Goal: Find specific page/section: Find specific page/section

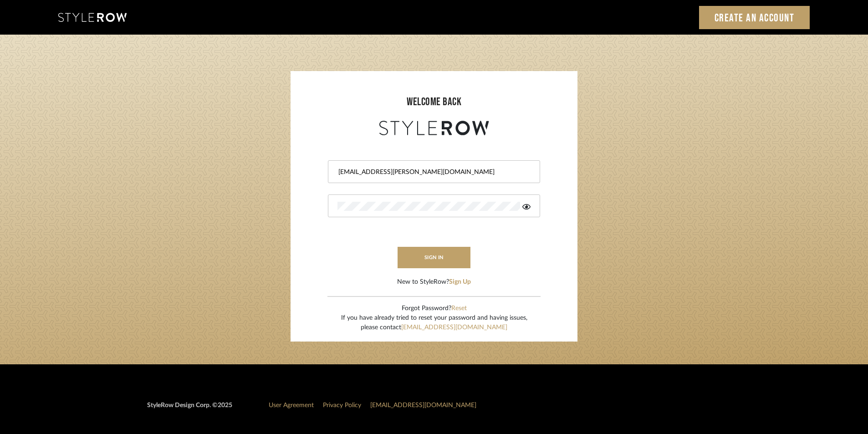
drag, startPoint x: 805, startPoint y: 226, endPoint x: 800, endPoint y: 219, distance: 8.7
click at [805, 226] on login-page "welcome back Shagarey@mancini-design.com sign in New to StyleRow? Sign Up Forgo…" at bounding box center [434, 200] width 868 height 330
click at [440, 177] on div "Shagarey@mancini-design.com" at bounding box center [434, 171] width 212 height 23
click at [441, 176] on input "Shagarey@mancini-design.com" at bounding box center [432, 172] width 191 height 9
click at [434, 173] on input "Shagarey@mancini-design.com" at bounding box center [432, 172] width 191 height 9
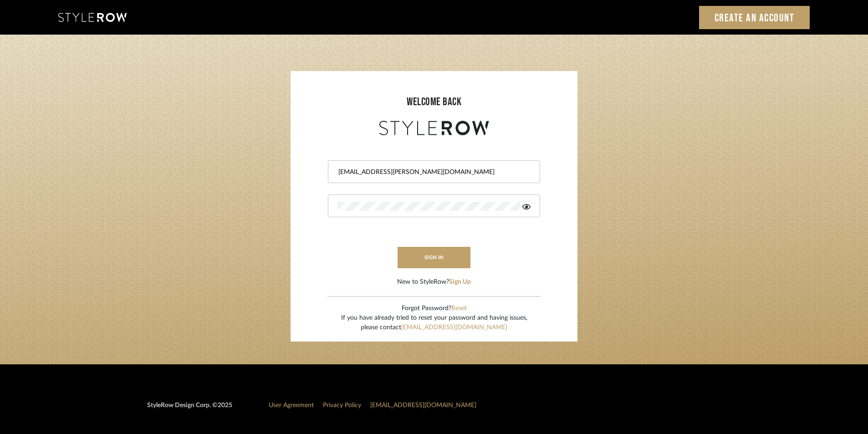
click at [434, 173] on input "Shagarey@mancini-design.com" at bounding box center [432, 172] width 191 height 9
click at [435, 172] on input "Shagarey@mancini-design.com" at bounding box center [432, 172] width 191 height 9
drag, startPoint x: 435, startPoint y: 172, endPoint x: 346, endPoint y: 172, distance: 88.8
click at [346, 172] on input "Shagarey@mancini-design.com" at bounding box center [432, 172] width 191 height 9
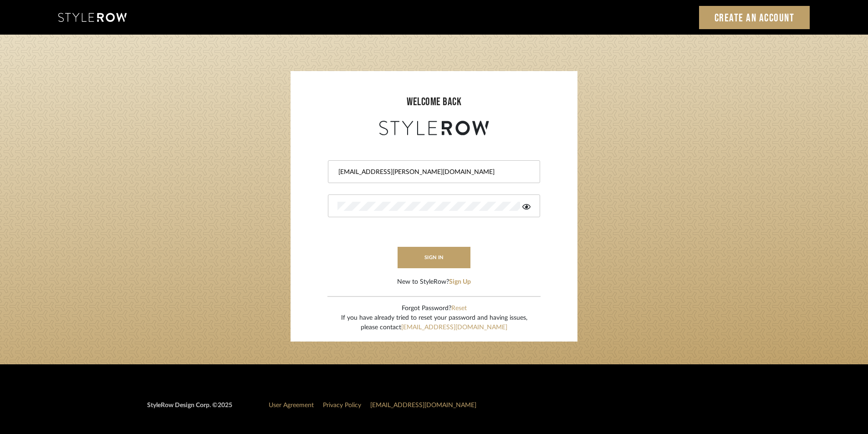
paste input "tylerowprojects1"
type input "Stylerowprojects1@mancini-design.com"
click at [316, 208] on form "Stylerowprojects1@mancini-design.com sign in New to StyleRow? Sign Up" at bounding box center [434, 212] width 269 height 149
click at [357, 241] on form "Stylerowprojects1@mancini-design.com sign in New to StyleRow? Sign Up" at bounding box center [434, 212] width 269 height 149
click at [418, 257] on button "sign in" at bounding box center [434, 257] width 73 height 21
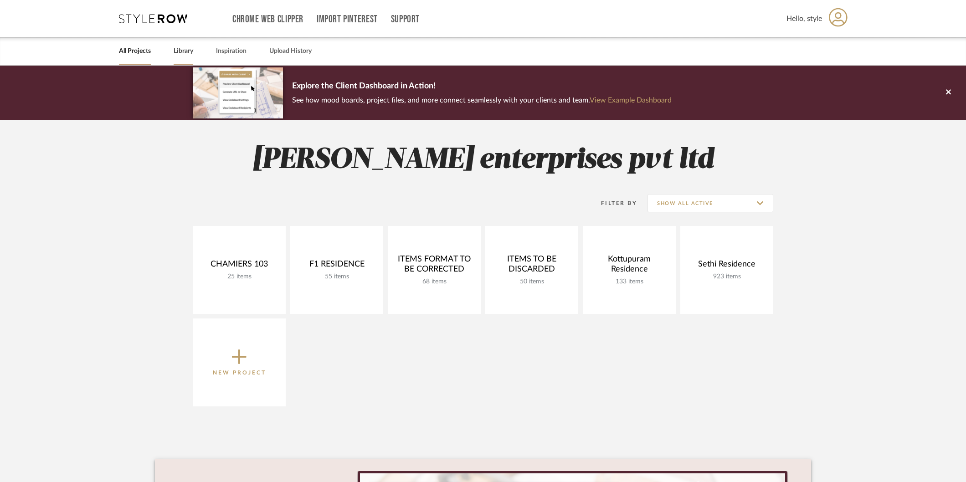
click at [189, 49] on link "Library" at bounding box center [184, 51] width 20 height 12
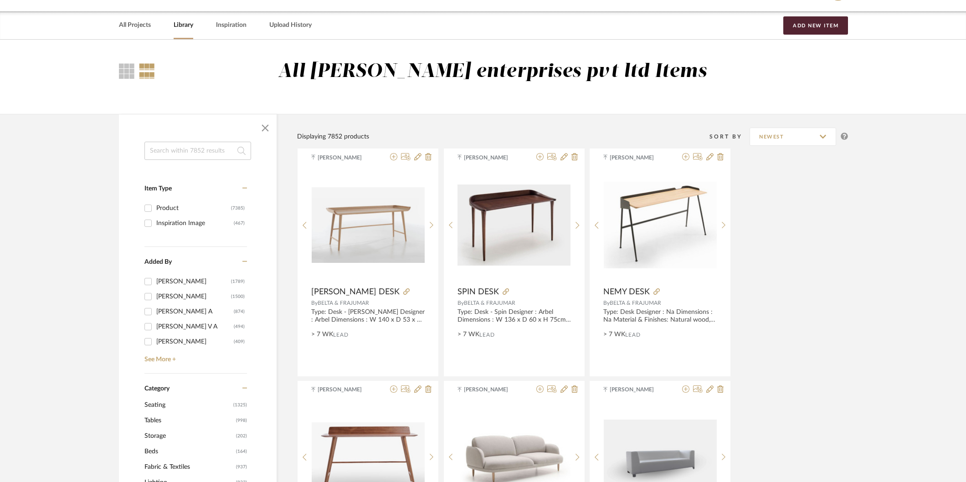
scroll to position [101, 0]
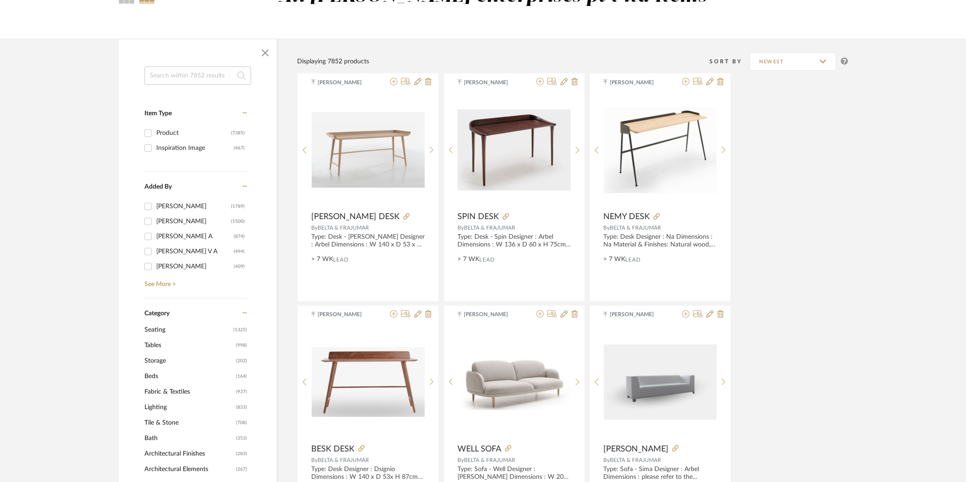
click at [160, 330] on span "Seating" at bounding box center [187, 329] width 87 height 15
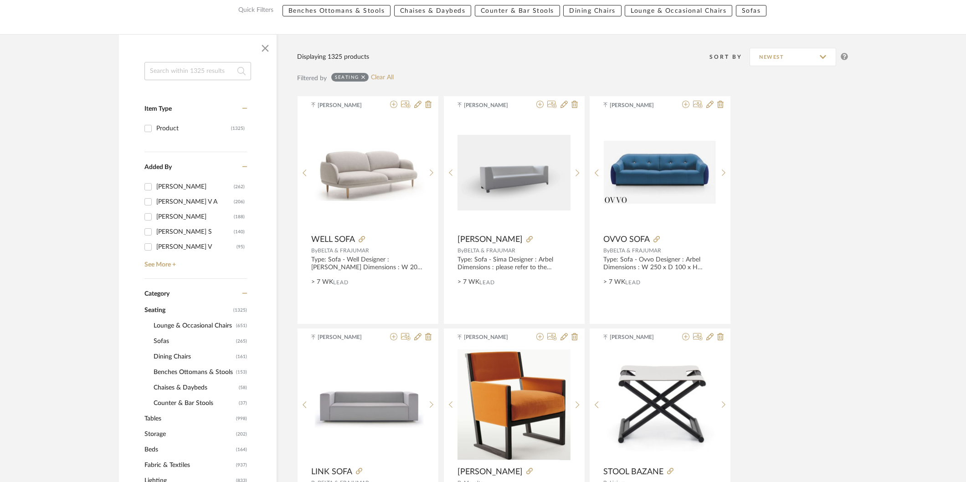
scroll to position [152, 0]
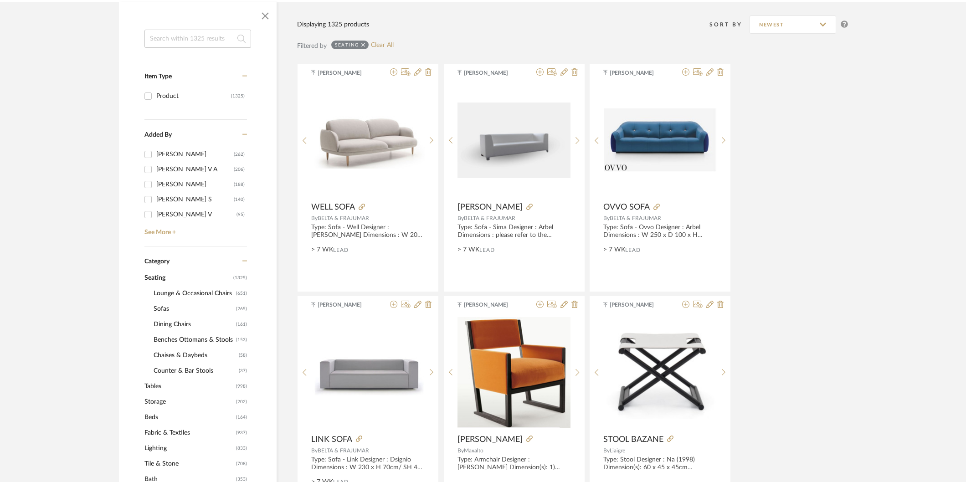
click at [161, 306] on span "Sofas" at bounding box center [193, 308] width 80 height 15
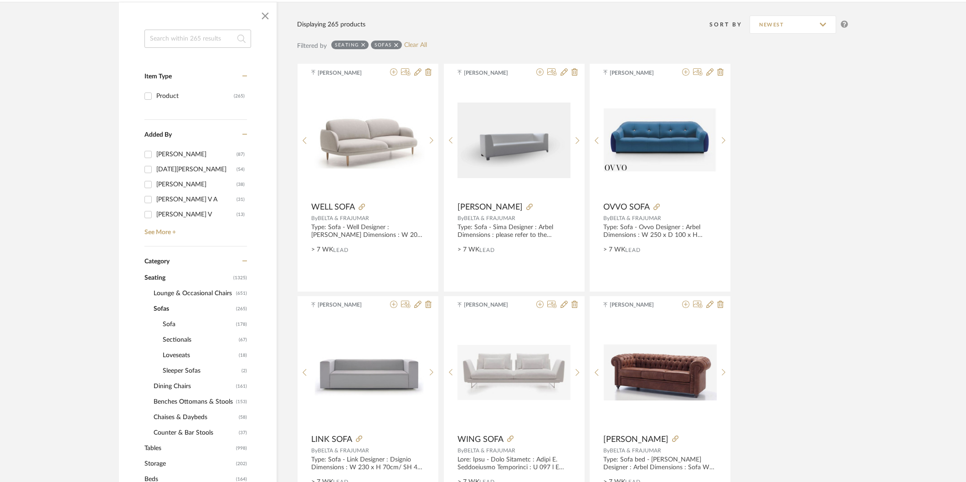
click at [169, 293] on span "Lounge & Occasional Chairs" at bounding box center [193, 293] width 80 height 15
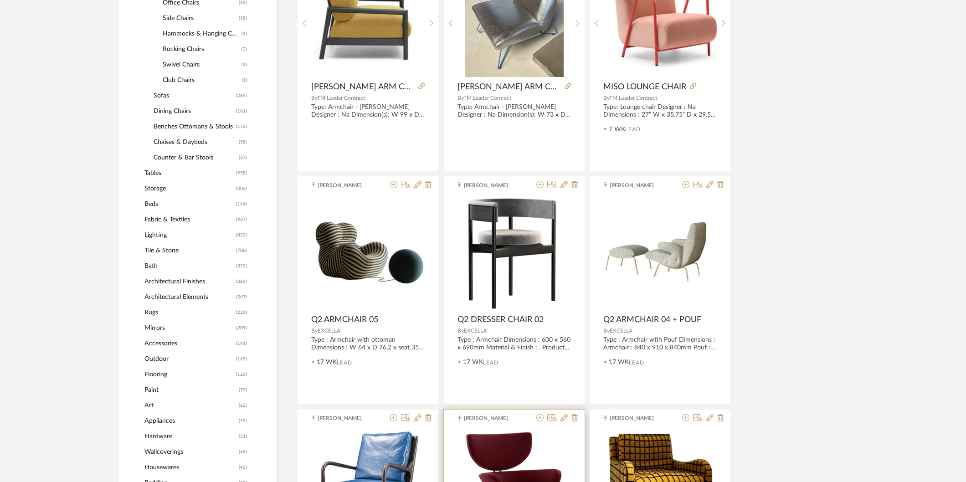
scroll to position [506, 0]
